Goal: Task Accomplishment & Management: Use online tool/utility

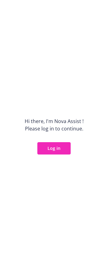
click at [57, 153] on button "Log in" at bounding box center [53, 148] width 33 height 12
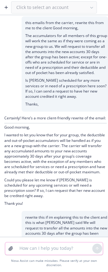
click at [34, 252] on textarea at bounding box center [54, 248] width 76 height 12
type textarea "c"
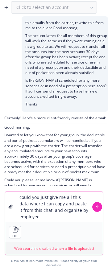
click at [70, 222] on textarea "could you just give me all this data where i can copy and paste it from this ch…" at bounding box center [54, 207] width 76 height 31
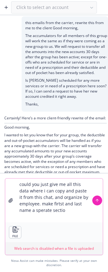
type textarea "could you just give me all this data where i can copy and paste it from this ch…"
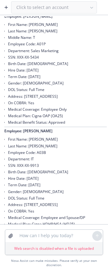
scroll to position [768, 0]
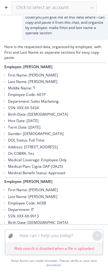
scroll to position [1230, 0]
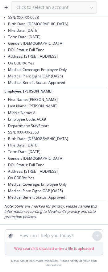
click at [43, 156] on li "Gender: [DEMOGRAPHIC_DATA]" at bounding box center [57, 158] width 99 height 6
click at [43, 236] on textarea at bounding box center [54, 236] width 76 height 12
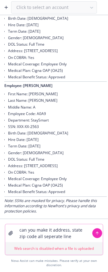
type textarea "can you make it address, state zip code all seperate lines"
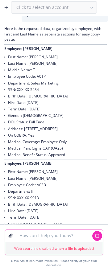
scroll to position [749, 0]
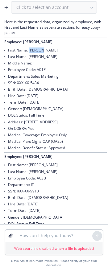
drag, startPoint x: 44, startPoint y: 80, endPoint x: 28, endPoint y: 83, distance: 16.0
click at [28, 53] on li "First Name: Michael" at bounding box center [57, 50] width 99 height 6
copy li "Michael"
drag, startPoint x: 42, startPoint y: 87, endPoint x: 29, endPoint y: 87, distance: 13.0
click at [29, 60] on li "Last Name: [PERSON_NAME]" at bounding box center [57, 56] width 99 height 6
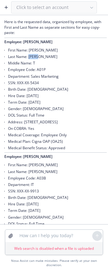
copy li "Canan"
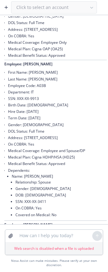
scroll to position [811, 0]
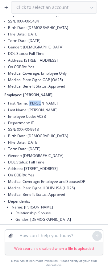
drag, startPoint x: 46, startPoint y: 142, endPoint x: 30, endPoint y: 141, distance: 16.4
click at [30, 106] on li "First Name: [PERSON_NAME]" at bounding box center [57, 103] width 99 height 6
copy li "Rachel"
drag, startPoint x: 48, startPoint y: 149, endPoint x: 28, endPoint y: 148, distance: 20.1
click at [28, 113] on li "Last Name: [PERSON_NAME]" at bounding box center [57, 110] width 99 height 6
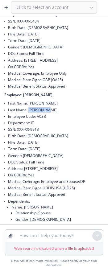
copy li "Fleischman"
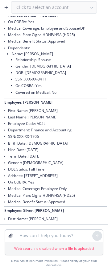
scroll to position [965, 0]
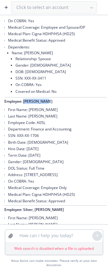
drag, startPoint x: 46, startPoint y: 138, endPoint x: 24, endPoint y: 140, distance: 21.6
click at [24, 104] on p "Employee: [PERSON_NAME]" at bounding box center [55, 101] width 102 height 5
drag, startPoint x: 37, startPoint y: 148, endPoint x: 29, endPoint y: 148, distance: 8.0
click at [29, 113] on li "First Name: [PERSON_NAME]" at bounding box center [57, 109] width 99 height 6
copy li "Amy"
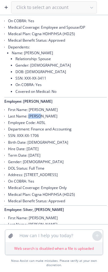
drag, startPoint x: 47, startPoint y: 153, endPoint x: 28, endPoint y: 151, distance: 18.6
click at [28, 119] on li "Last Name: [PERSON_NAME]" at bounding box center [57, 116] width 99 height 6
copy li "Kelley"
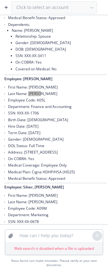
scroll to position [1150, 0]
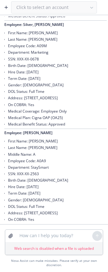
click at [33, 36] on li "First Name: [PERSON_NAME]" at bounding box center [57, 33] width 99 height 6
copy li "Mason"
click at [34, 43] on li "Last Name: [PERSON_NAME]" at bounding box center [57, 39] width 99 height 6
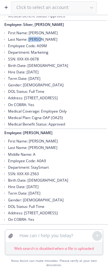
copy li "Silver"
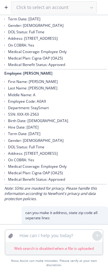
scroll to position [1212, 0]
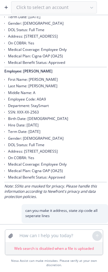
click at [35, 83] on li "First Name: [PERSON_NAME]" at bounding box center [57, 79] width 99 height 6
copy li "Martin"
click at [32, 89] on li "Last Name: [PERSON_NAME]" at bounding box center [57, 86] width 99 height 6
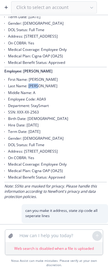
copy li "Tague"
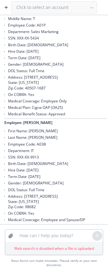
scroll to position [1458, 0]
drag, startPoint x: 73, startPoint y: 126, endPoint x: 29, endPoint y: 128, distance: 44.1
click at [24, 91] on li "Address: 515 W MAIN ST, APT 412 State: KY Zip Code: 40507-1687" at bounding box center [57, 82] width 99 height 17
drag, startPoint x: 29, startPoint y: 128, endPoint x: 27, endPoint y: 126, distance: 3.3
click at [27, 91] on li "Address: 515 W MAIN ST, APT 412 State: KY Zip Code: 40507-1687" at bounding box center [57, 82] width 99 height 17
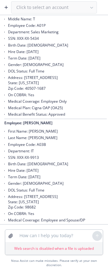
drag, startPoint x: 23, startPoint y: 125, endPoint x: 63, endPoint y: 124, distance: 39.2
click at [63, 91] on li "Address: 515 W MAIN ST, APT 412 State: KY Zip Code: 40507-1687" at bounding box center [57, 82] width 99 height 17
click at [33, 91] on li "Address: 515 W MAIN ST, APT 412 State: KY Zip Code: 40507-1687" at bounding box center [57, 82] width 99 height 17
drag, startPoint x: 68, startPoint y: 124, endPoint x: 26, endPoint y: 126, distance: 41.7
click at [25, 91] on li "Address: 515 W MAIN ST, APT 412 State: KY Zip Code: 40507-1687" at bounding box center [57, 82] width 99 height 17
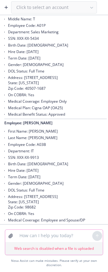
click at [25, 235] on textarea at bounding box center [54, 236] width 76 height 12
type textarea "ALSO ADD CITY"
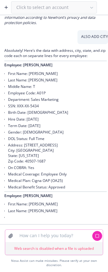
scroll to position [2139, 0]
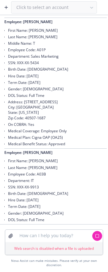
click at [27, 121] on li "Address: 515 W MAIN ST, APT 412 City: Lexington State: KY Zip Code: 40507-1687" at bounding box center [57, 110] width 99 height 23
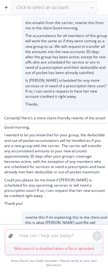
click at [45, 241] on textarea at bounding box center [54, 236] width 76 height 12
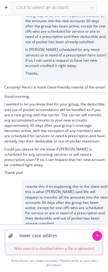
type textarea "lower case address"
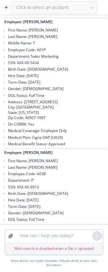
scroll to position [2859, 0]
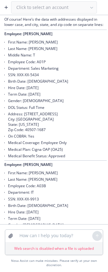
drag, startPoint x: 64, startPoint y: 167, endPoint x: 61, endPoint y: 167, distance: 3.4
click at [61, 133] on li "Address: 515 w main st, apt 412 City: lexington State: KY Zip Code: 40507-1687" at bounding box center [57, 122] width 99 height 23
drag, startPoint x: 49, startPoint y: 168, endPoint x: 25, endPoint y: 168, distance: 24.1
click at [25, 133] on li "Address: 515 w main st, apt 412 City: lexington State: KY Zip Code: 40507-1687" at bounding box center [57, 122] width 99 height 23
copy li "515 w main st,"
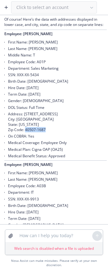
drag, startPoint x: 50, startPoint y: 184, endPoint x: 25, endPoint y: 184, distance: 25.0
click at [25, 133] on li "Address: 515 w main st, apt 412 City: lexington State: KY Zip Code: 40507-1687" at bounding box center [57, 122] width 99 height 23
copy li "40507-1687"
click at [52, 13] on div "lower case address" at bounding box center [54, 6] width 108 height 14
click at [43, 242] on textarea at bounding box center [54, 236] width 76 height 12
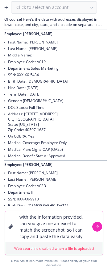
type textarea "with the information provided, can you give me an excel to match the screenshot…"
paste textarea
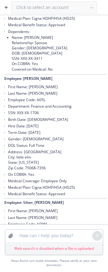
scroll to position [3456, 0]
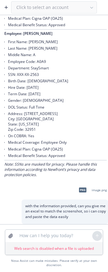
drag, startPoint x: 69, startPoint y: 206, endPoint x: 71, endPoint y: 215, distance: 8.8
click at [70, 210] on div "with the information provided, can you give me an excel to match the screenshot…" at bounding box center [65, 212] width 86 height 24
click at [70, 219] on p "with the information provided, can you give me an excel to match the screenshot…" at bounding box center [66, 211] width 83 height 16
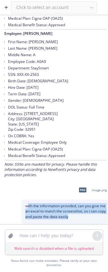
drag, startPoint x: 83, startPoint y: 226, endPoint x: 27, endPoint y: 205, distance: 60.0
click at [27, 205] on div "with the information provided, can you give me an excel to match the screenshot…" at bounding box center [65, 212] width 86 height 24
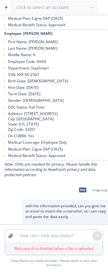
drag, startPoint x: 56, startPoint y: 217, endPoint x: 85, endPoint y: 196, distance: 36.0
click at [85, 196] on div "png image.png" at bounding box center [91, 189] width 33 height 15
drag, startPoint x: 88, startPoint y: 196, endPoint x: 77, endPoint y: 192, distance: 11.5
click at [77, 192] on div "png" at bounding box center [82, 190] width 13 height 13
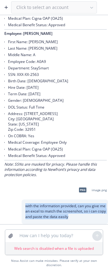
drag, startPoint x: 79, startPoint y: 220, endPoint x: 26, endPoint y: 211, distance: 53.9
click at [25, 211] on p "with the information provided, can you give me an excel to match the screenshot…" at bounding box center [66, 211] width 83 height 16
copy p "with the information provided, can you give me an excel to match the screenshot…"
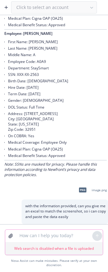
click at [57, 242] on textarea at bounding box center [54, 236] width 76 height 12
paste textarea "with the information provided, can you give me an excel to match the screenshot…"
type textarea "with the information provided, can you give me an excel to match the screenshot…"
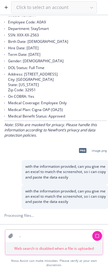
scroll to position [3496, 0]
drag, startPoint x: 39, startPoint y: 238, endPoint x: 39, endPoint y: 241, distance: 3.1
click at [39, 238] on textarea "." at bounding box center [54, 236] width 76 height 12
type textarea ".and"
click at [96, 241] on button "button" at bounding box center [97, 236] width 10 height 10
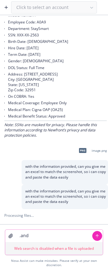
drag, startPoint x: 67, startPoint y: 244, endPoint x: -6, endPoint y: 241, distance: 73.5
click at [0, 241] on html "Click to select an account this emailis from the carrier, rewrite this from me …" at bounding box center [54, 136] width 108 height 272
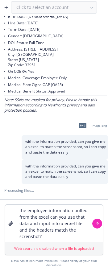
click at [106, 214] on div "the employee information pulled from the excel can you use that data and input …" at bounding box center [54, 235] width 108 height 73
click at [74, 241] on textarea "the employee information pulled from the excel can you use that data and input …" at bounding box center [54, 223] width 76 height 37
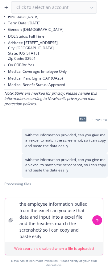
type textarea "the employee information pulled from the excel can you use that data and input …"
paste textarea
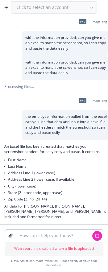
scroll to position [3625, 0]
click at [35, 238] on textarea at bounding box center [54, 236] width 76 height 12
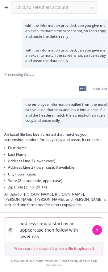
type textarea "address should start as an uppcercase then follow with lower case"
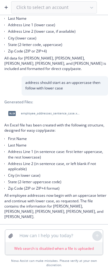
scroll to position [3768, 0]
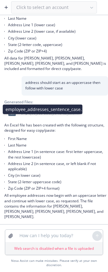
click at [39, 115] on span "employee_addresses_sentence_case.xlsx" at bounding box center [50, 113] width 59 height 4
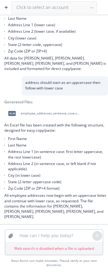
click at [62, 246] on form "Web search is disabled when a file is uploaded" at bounding box center [54, 242] width 98 height 26
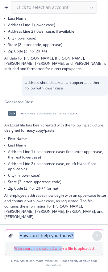
click at [62, 241] on textarea at bounding box center [54, 236] width 76 height 12
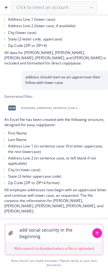
type textarea "add social secuirity in the beginning"
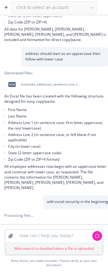
click at [99, 119] on li "Last Name" at bounding box center [57, 116] width 99 height 6
click at [94, 241] on button "button" at bounding box center [97, 236] width 10 height 10
drag, startPoint x: 44, startPoint y: 235, endPoint x: 61, endPoint y: 249, distance: 22.2
click at [45, 235] on textarea at bounding box center [54, 236] width 76 height 12
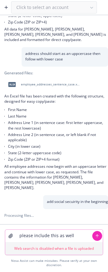
paste textarea "Eligible Employee SSN Dependent SSN Last Name 4 First Name Middle Initial Suffi…"
type textarea "please include this as well Eligible Employee SSN Dependent SSN Last Name 4 Fir…"
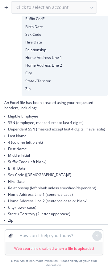
scroll to position [4028, 0]
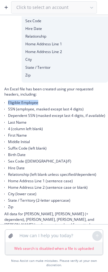
drag, startPoint x: 18, startPoint y: 151, endPoint x: 1, endPoint y: 151, distance: 16.7
click at [1, 151] on div "An Excel file has been created using your requested headers, including: Eligibl…" at bounding box center [54, 163] width 108 height 160
copy li "Eligible Employee"
click at [25, 236] on textarea at bounding box center [54, 236] width 76 height 12
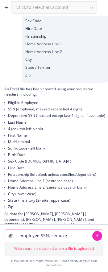
paste textarea "Eligible Employee"
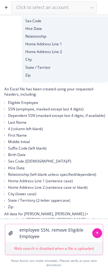
click at [51, 234] on textarea "employee SSN, remove Eligible Employee" at bounding box center [54, 233] width 76 height 18
type textarea "employee SSN, please remove Eligible Employee"
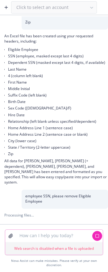
scroll to position [4124, 0]
click at [36, 238] on textarea at bounding box center [54, 236] width 76 height 12
drag, startPoint x: 74, startPoint y: 240, endPoint x: 65, endPoint y: 240, distance: 9.6
click at [65, 240] on textarea "please send me excel flyer" at bounding box center [54, 236] width 76 height 12
type textarea "please send me excel"
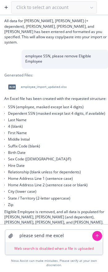
scroll to position [4598, 0]
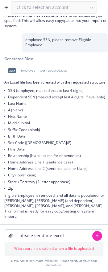
click at [39, 73] on div "xlsx employee_import_updated.xlsx" at bounding box center [36, 70] width 64 height 15
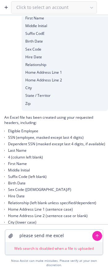
scroll to position [4598, 0]
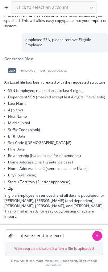
click at [30, 67] on div "xlsx employee_import_updated.xlsx" at bounding box center [36, 70] width 64 height 15
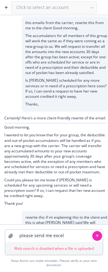
click at [6, 6] on icon "button" at bounding box center [6, 7] width 0 height 3
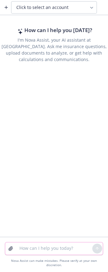
click at [44, 253] on textarea at bounding box center [54, 248] width 76 height 12
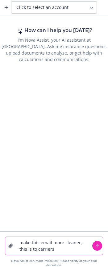
paste textarea "correct the original effective dates to 8/27 for the following employees and th…"
type textarea "make this email more cleaner, this is to carriers correct the original effectiv…"
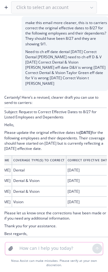
scroll to position [0, 24]
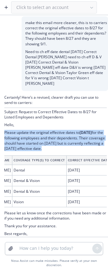
drag, startPoint x: 5, startPoint y: 131, endPoint x: 94, endPoint y: 211, distance: 119.8
click at [94, 211] on div "Certainly! Here’s a revised, clearer draft you can use to send to carriers: Sub…" at bounding box center [55, 176] width 102 height 163
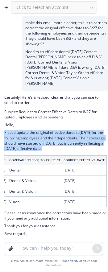
copy div "Please update the original effective dates to [DATE] for the following employee…"
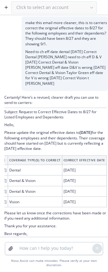
click at [73, 217] on p "Please let us know once the corrections have been made or if you need any addit…" at bounding box center [55, 215] width 102 height 10
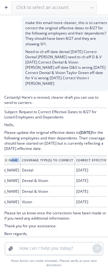
scroll to position [0, 14]
drag, startPoint x: 5, startPoint y: 159, endPoint x: 50, endPoint y: 163, distance: 45.3
click at [48, 163] on th "Coverage Type(s) to Correct" at bounding box center [49, 159] width 54 height 9
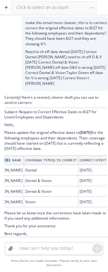
drag, startPoint x: 6, startPoint y: 159, endPoint x: 27, endPoint y: 182, distance: 30.8
click at [67, 205] on table "Employee Name Coverage Type(s) to Correct Correct Effective Date [PERSON_NAME] …" at bounding box center [57, 181] width 131 height 52
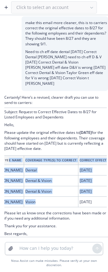
scroll to position [0, 0]
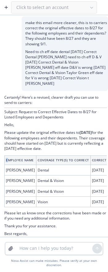
drag, startPoint x: 9, startPoint y: 160, endPoint x: 19, endPoint y: 178, distance: 20.6
click at [79, 205] on table "Employee Name Coverage Type(s) to Correct Correct Effective Date [PERSON_NAME] …" at bounding box center [69, 181] width 131 height 52
click at [5, 159] on th "Employee Name" at bounding box center [21, 159] width 32 height 9
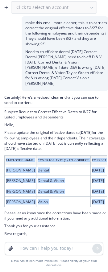
scroll to position [0, 36]
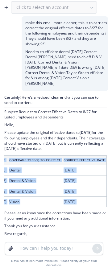
drag, startPoint x: 6, startPoint y: 159, endPoint x: 78, endPoint y: 198, distance: 82.1
click at [108, 211] on html "Click to select an account make this email more cleaner, this is to carriers co…" at bounding box center [54, 136] width 108 height 272
copy div "Employee Name Coverage Type(s) to Correct Correct Effective Date [PERSON_NAME] …"
drag, startPoint x: 6, startPoint y: 132, endPoint x: 92, endPoint y: 150, distance: 87.7
click at [92, 150] on p "Please update the original effective dates to [DATE] for the following employee…" at bounding box center [55, 140] width 102 height 21
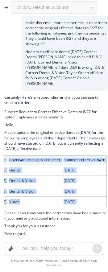
copy p "Please update the original effective dates to [DATE] for the following employee…"
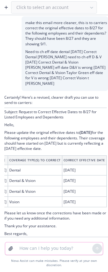
click at [54, 248] on textarea at bounding box center [54, 248] width 76 height 12
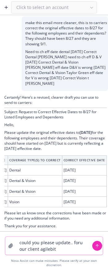
type textarea "could you please update.. foru our client agilebits"
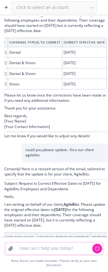
scroll to position [122, 0]
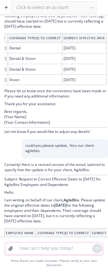
click at [48, 255] on textarea at bounding box center [54, 248] width 76 height 12
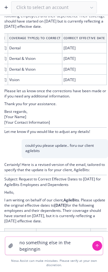
type textarea "no something else in the beginngin"
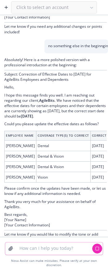
scroll to position [447, 0]
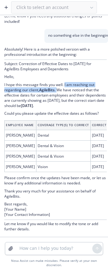
drag, startPoint x: 65, startPoint y: 82, endPoint x: 58, endPoint y: 90, distance: 10.3
click at [58, 90] on p "I hope this message finds you well. I am reaching out regarding our client, Agi…" at bounding box center [55, 95] width 102 height 27
copy p "I am reaching out regarding our client, AgileBits ."
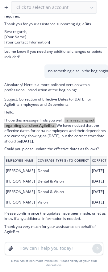
scroll to position [386, 0]
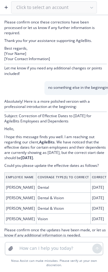
drag, startPoint x: 101, startPoint y: 97, endPoint x: 65, endPoint y: 145, distance: 60.3
click at [65, 145] on p "I hope this message finds you well. I am reaching out regarding our client, Agi…" at bounding box center [55, 147] width 102 height 27
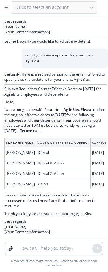
scroll to position [170, 0]
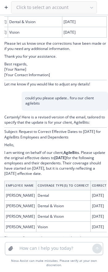
drag, startPoint x: 83, startPoint y: 177, endPoint x: 19, endPoint y: 155, distance: 67.5
click at [0, 155] on html "Click to select an account make this email more cleaner, this is to carriers co…" at bounding box center [54, 136] width 108 height 272
copy p "I am writing on behalf of our client, AgileBits . Please update the original ef…"
